Goal: Find specific page/section: Find specific page/section

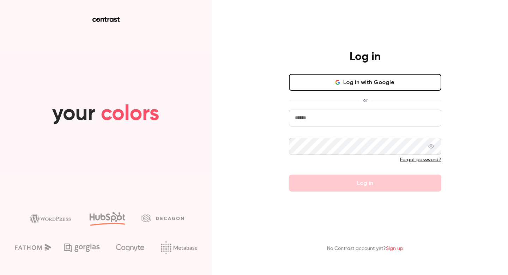
click at [363, 83] on button "Log in with Google" at bounding box center [365, 82] width 152 height 17
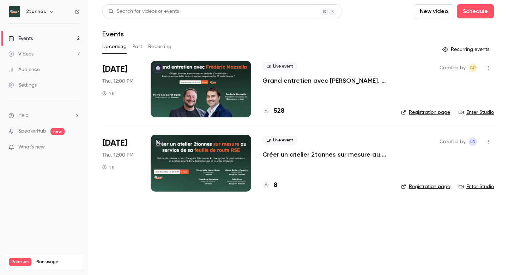
click at [43, 55] on link "Videos 7" at bounding box center [44, 54] width 88 height 16
